Goal: Use online tool/utility: Utilize a website feature to perform a specific function

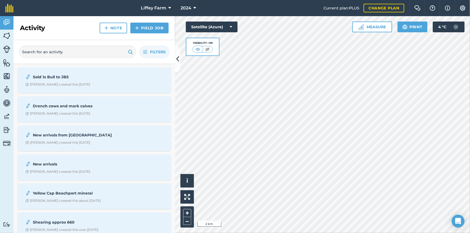
click at [265, 8] on div "Liffey Farm 2024 Current plan : PLUS Change plan Farm Chat Help Info Settings L…" at bounding box center [235, 116] width 470 height 233
click at [322, 233] on html "Liffey Farm 2024 Current plan : PLUS Change plan Farm Chat Help Info Settings L…" at bounding box center [235, 116] width 470 height 233
click at [379, 30] on button "Measure" at bounding box center [372, 27] width 40 height 11
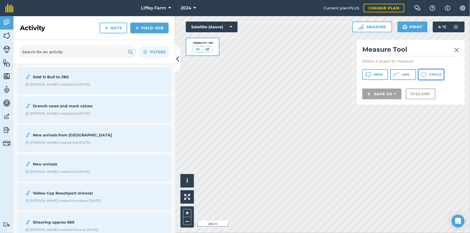
click at [437, 79] on button "Circle" at bounding box center [431, 74] width 26 height 11
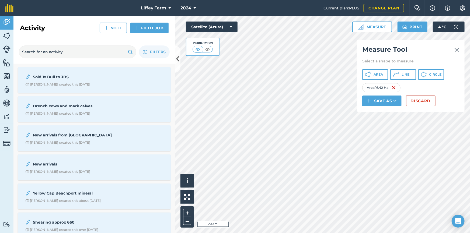
click at [300, 233] on html "Liffey Farm 2024 Current plan : PLUS Change plan Farm Chat Help Info Settings L…" at bounding box center [235, 116] width 470 height 233
click at [429, 75] on span "Circle" at bounding box center [435, 74] width 12 height 4
click at [431, 76] on span "Circle" at bounding box center [435, 74] width 12 height 4
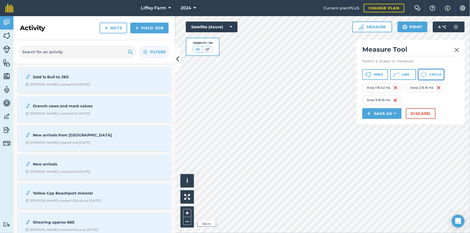
click at [435, 74] on span "Circle" at bounding box center [435, 74] width 12 height 4
click at [259, 233] on html "Liffey Farm 2024 Current plan : PLUS Change plan Farm Chat Help Info Settings L…" at bounding box center [235, 116] width 470 height 233
click at [156, 170] on div "Activity Fields Livestock Features Maps Team Vehicles Data Reporting Billing Tu…" at bounding box center [235, 124] width 470 height 217
